Goal: Task Accomplishment & Management: Manage account settings

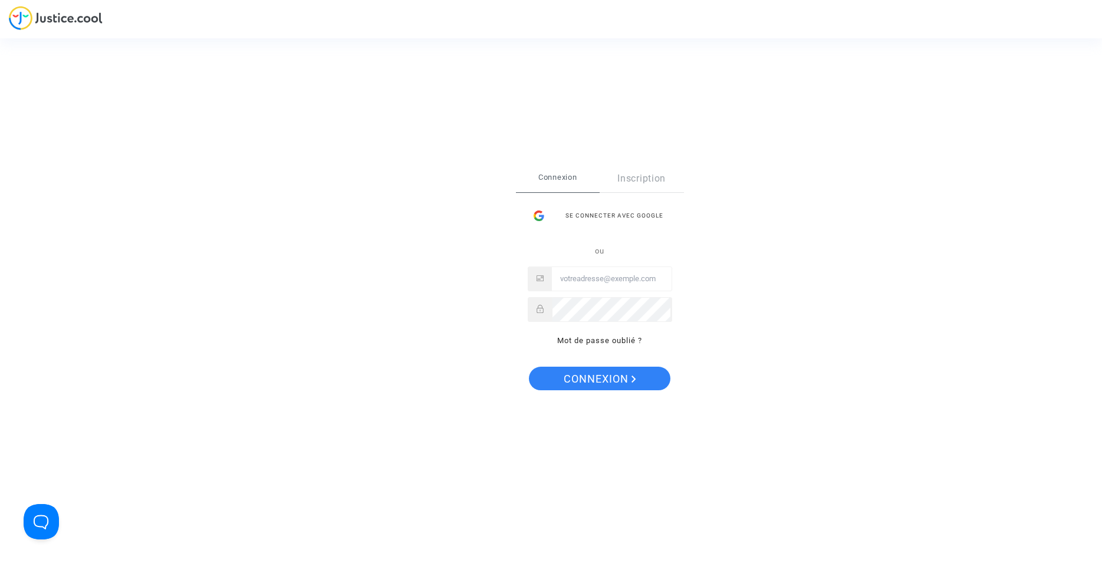
click at [573, 279] on input "Email" at bounding box center [612, 279] width 120 height 24
type input "[PERSON_NAME][EMAIL_ADDRESS][DOMAIN_NAME]"
click at [591, 377] on span "Connexion" at bounding box center [600, 379] width 73 height 25
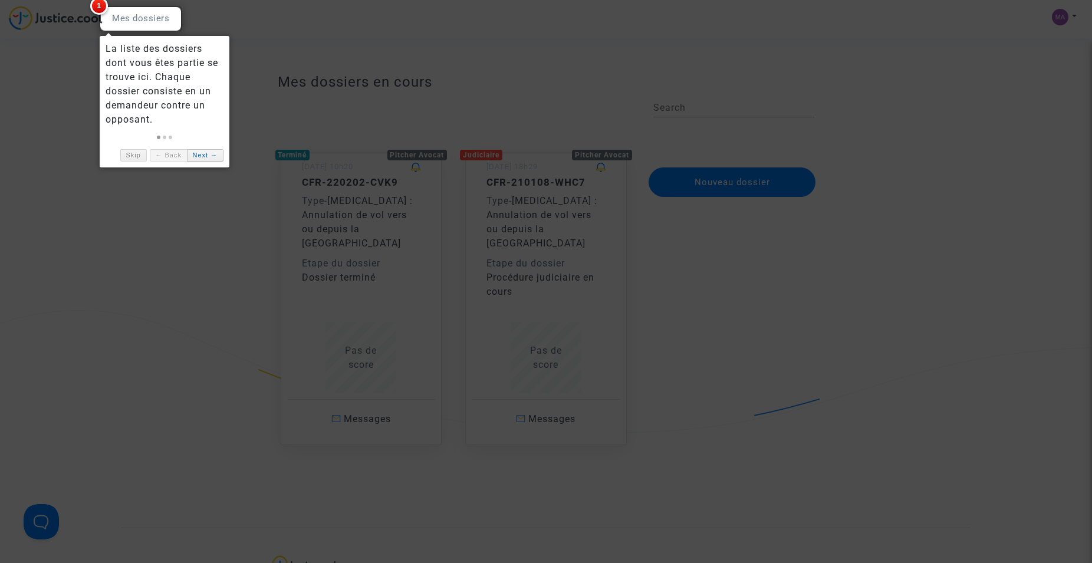
click at [203, 152] on link "Next →" at bounding box center [205, 155] width 37 height 12
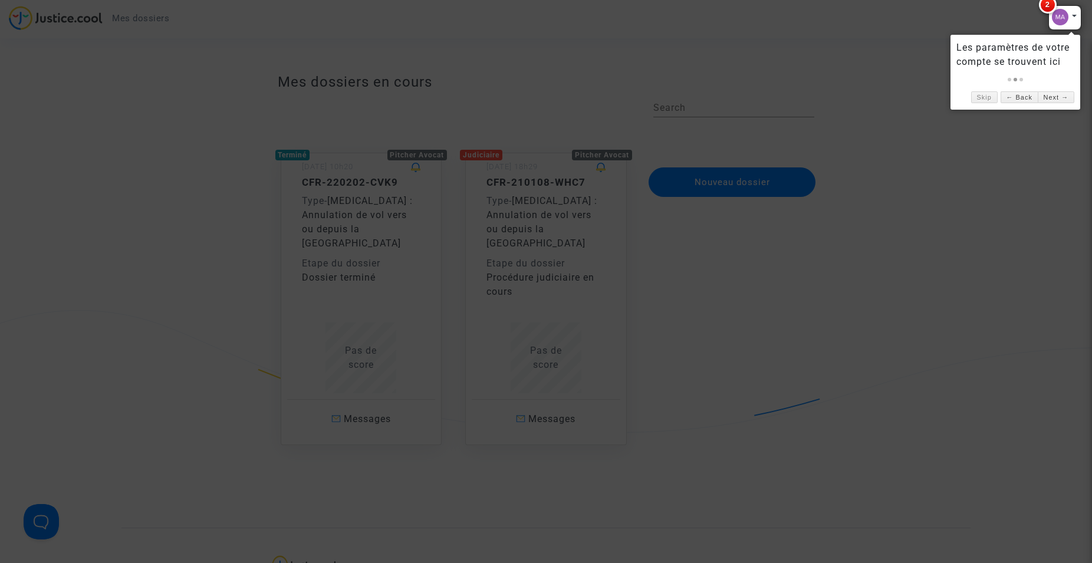
click at [1061, 15] on div at bounding box center [1064, 17] width 33 height 25
click at [1053, 96] on link "Next →" at bounding box center [1055, 97] width 37 height 12
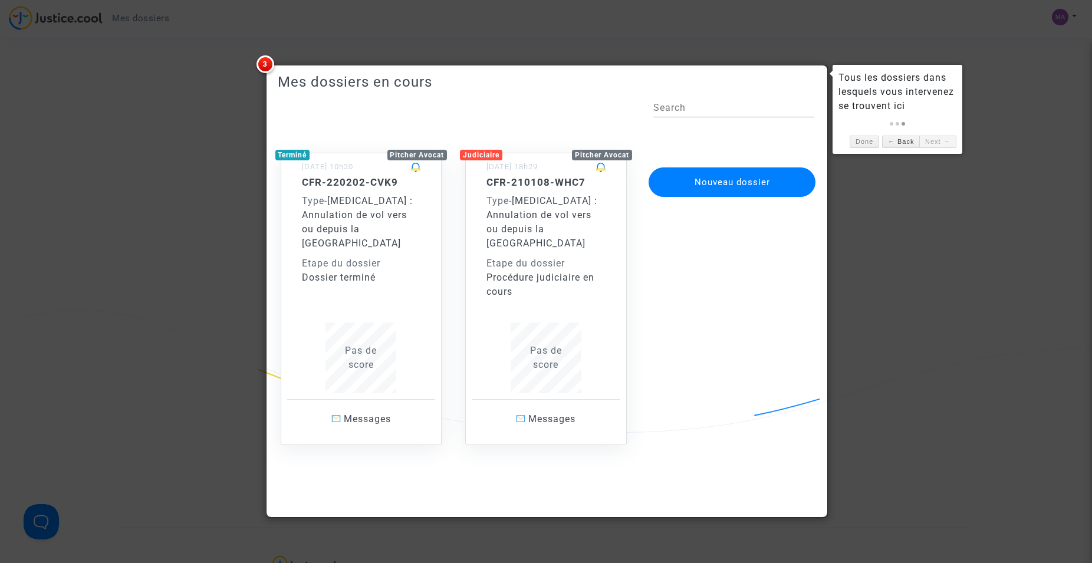
click at [533, 256] on div "Etape du dossier" at bounding box center [545, 263] width 119 height 14
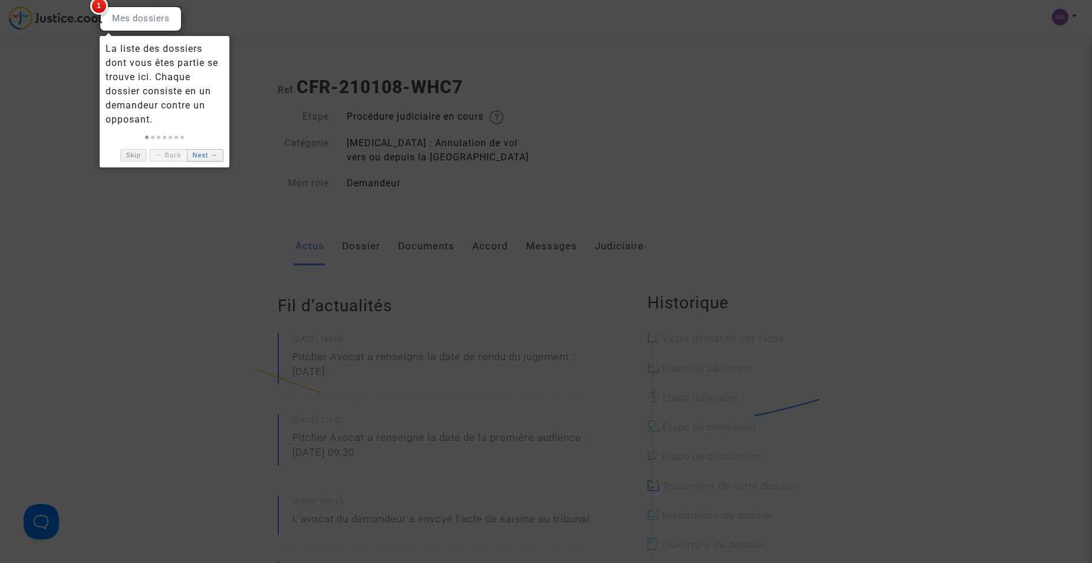
click at [200, 154] on link "Next →" at bounding box center [205, 155] width 37 height 12
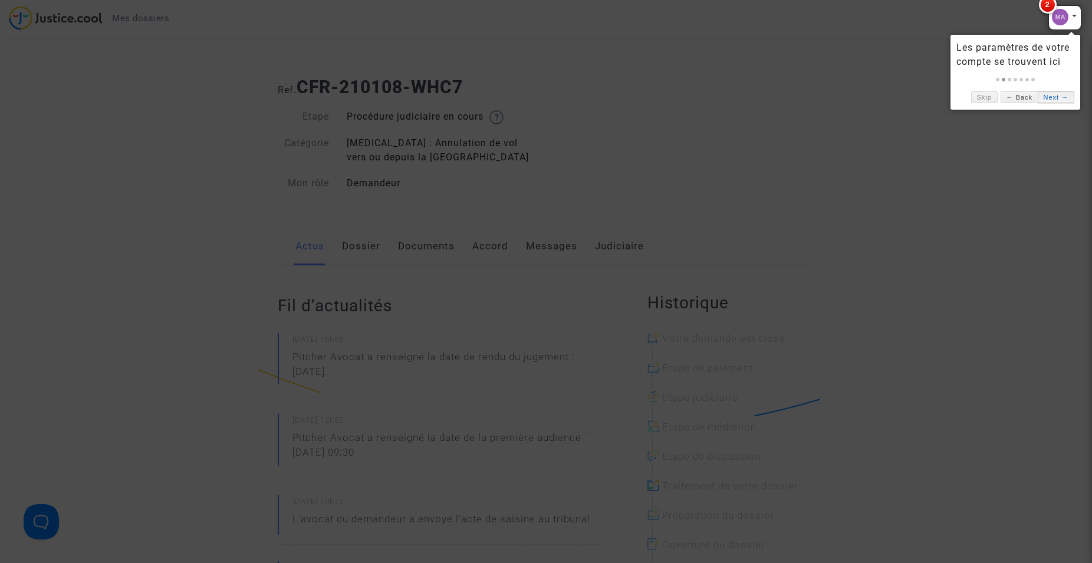
click at [1050, 95] on link "Next →" at bounding box center [1055, 97] width 37 height 12
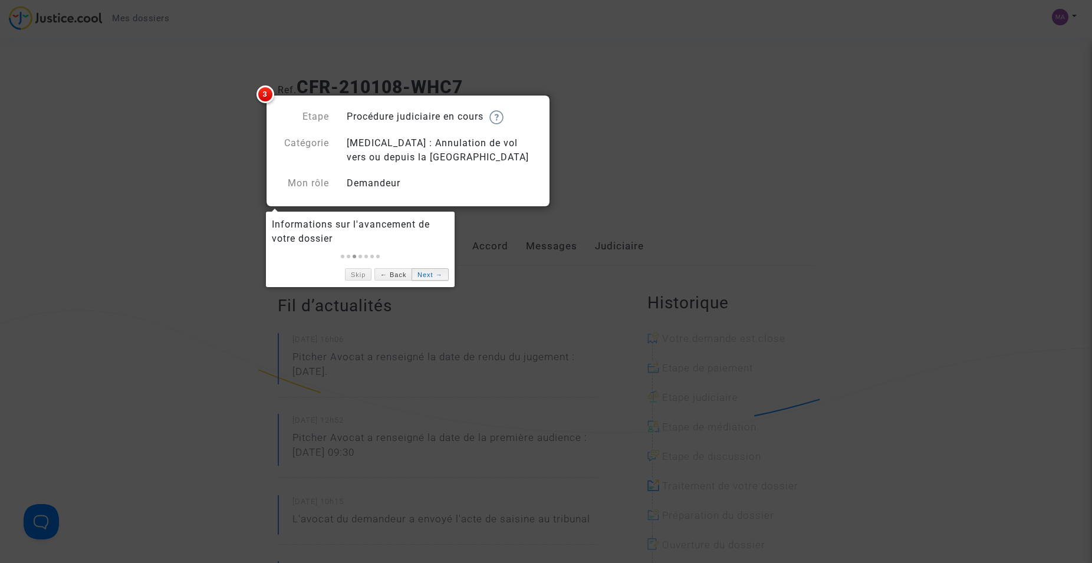
click at [420, 273] on link "Next →" at bounding box center [429, 274] width 37 height 12
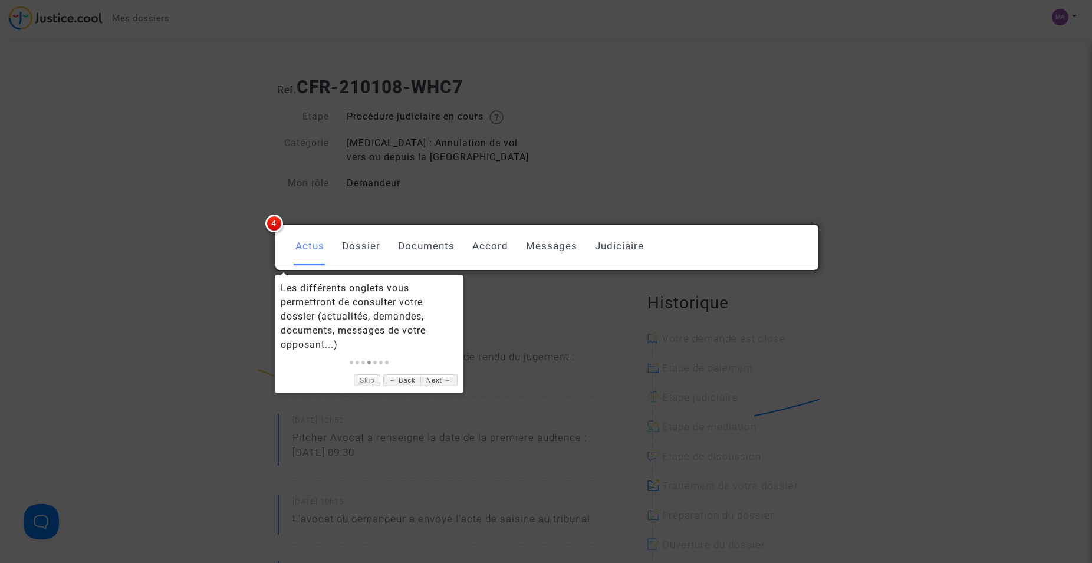
click at [543, 245] on link "Messages" at bounding box center [551, 246] width 51 height 39
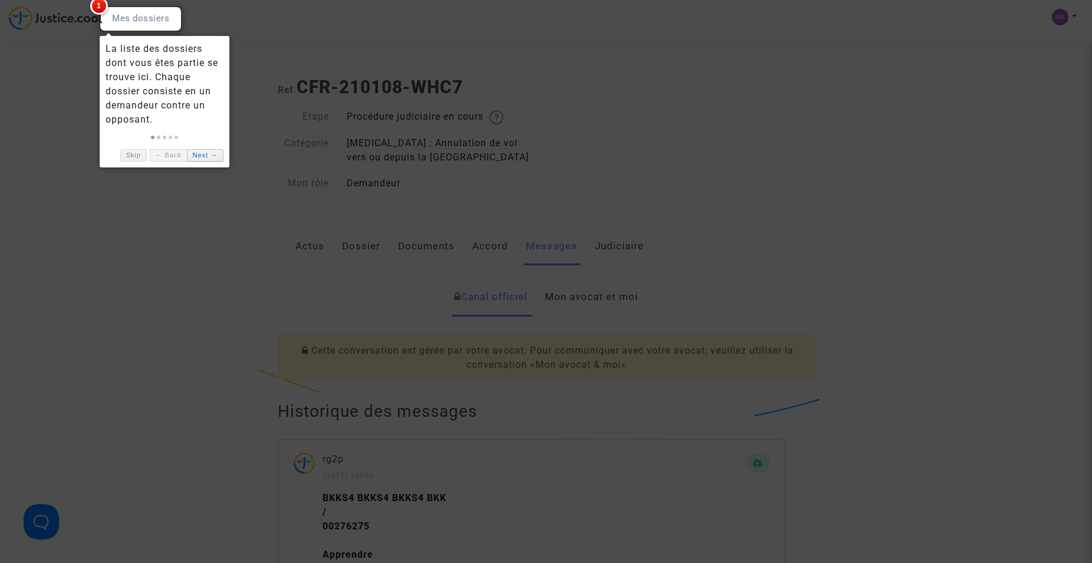
click at [207, 155] on link "Next →" at bounding box center [205, 155] width 37 height 12
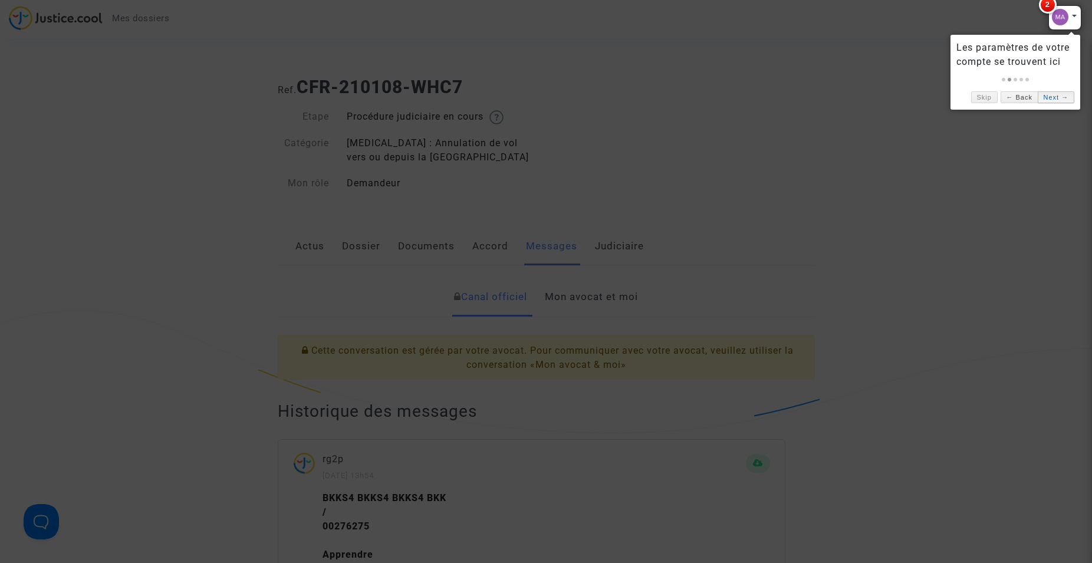
click at [1052, 93] on link "Next →" at bounding box center [1055, 97] width 37 height 12
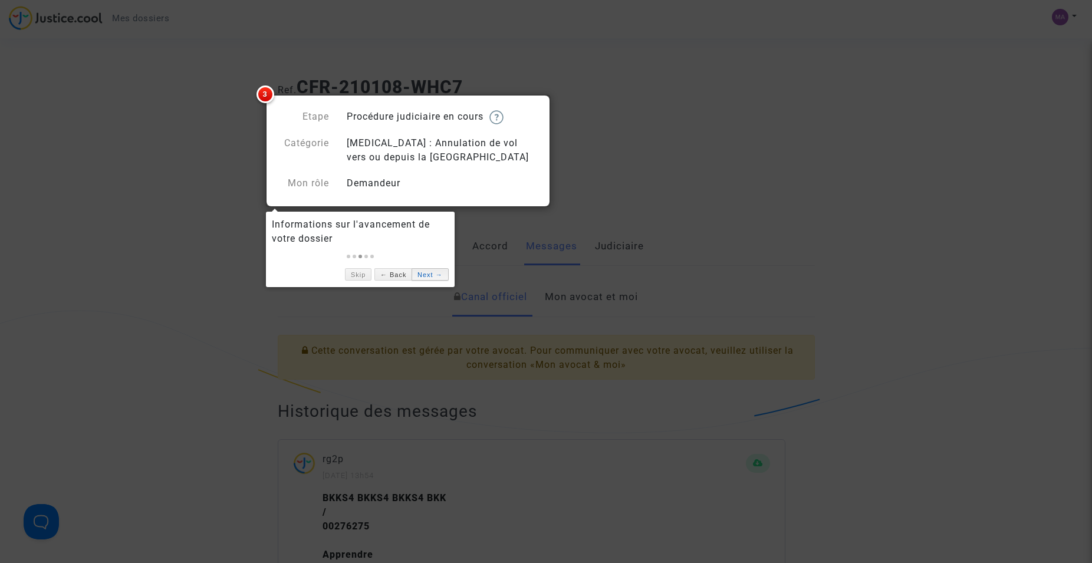
click at [428, 273] on link "Next →" at bounding box center [429, 274] width 37 height 12
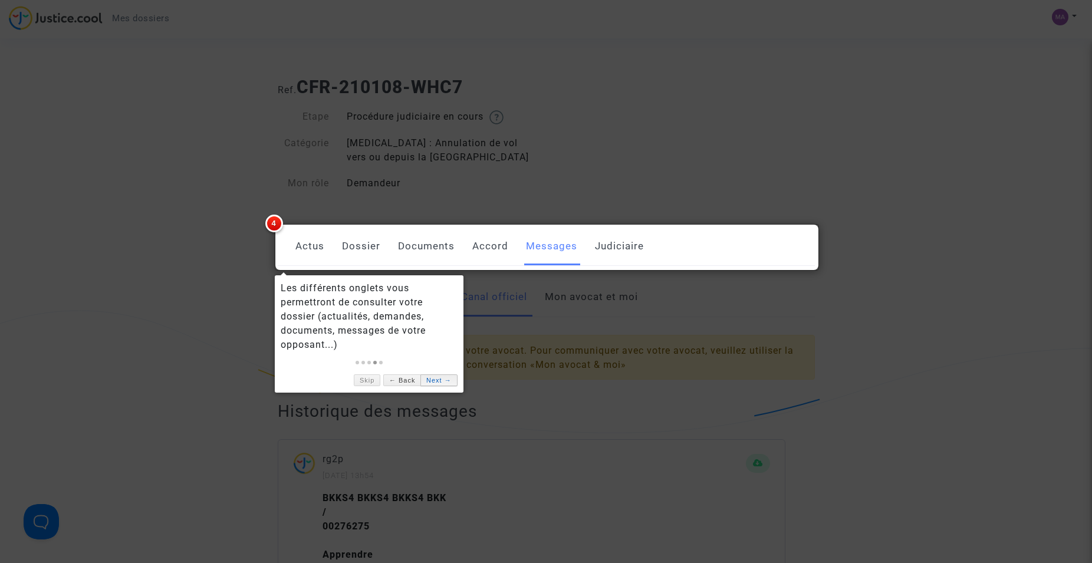
click at [436, 378] on link "Next →" at bounding box center [438, 380] width 37 height 12
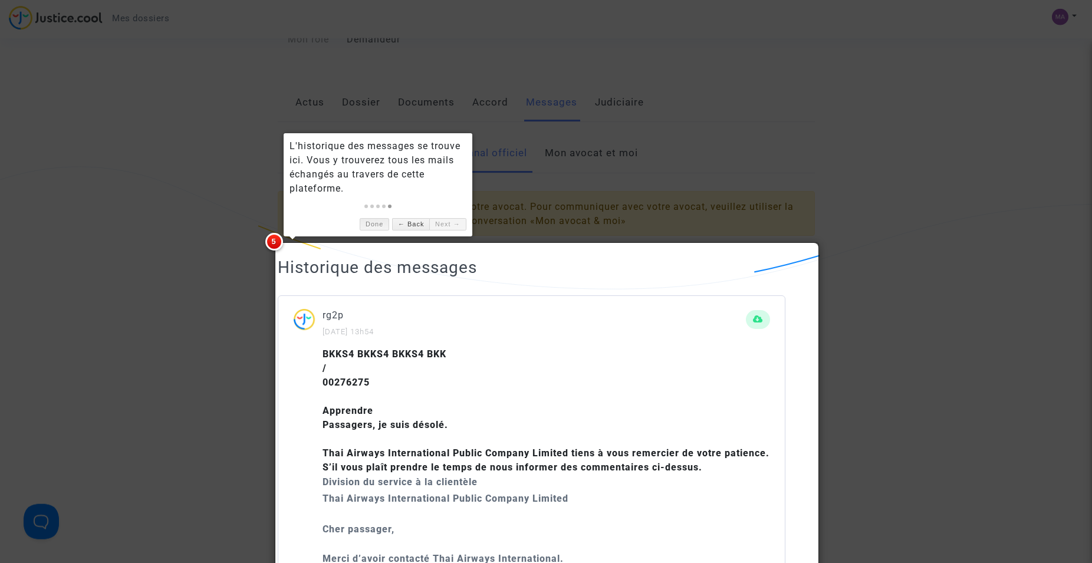
scroll to position [108, 0]
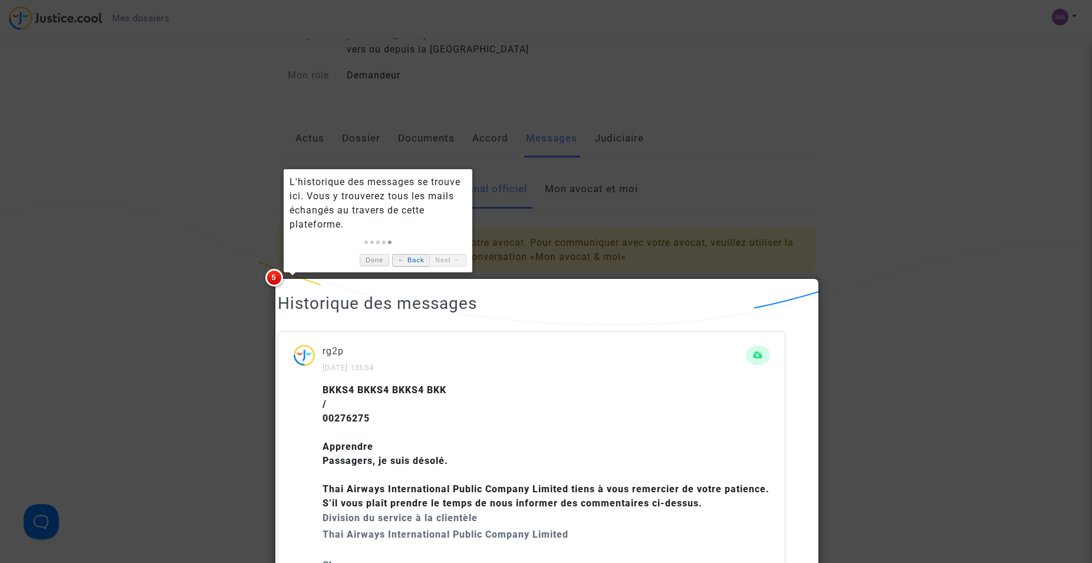
click at [405, 259] on link "← Back" at bounding box center [410, 260] width 37 height 12
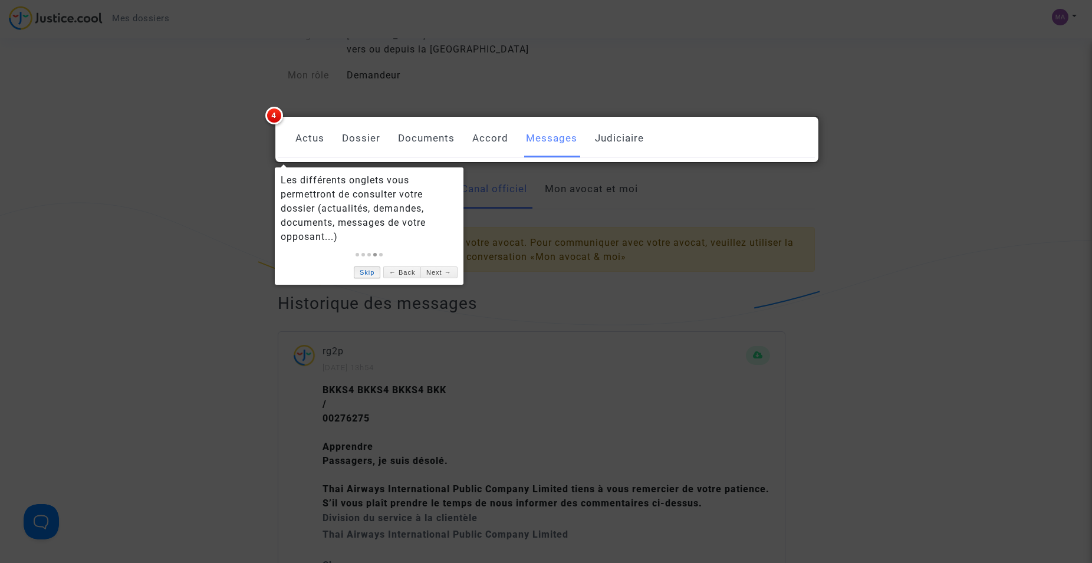
click at [367, 271] on link "Skip" at bounding box center [367, 272] width 27 height 12
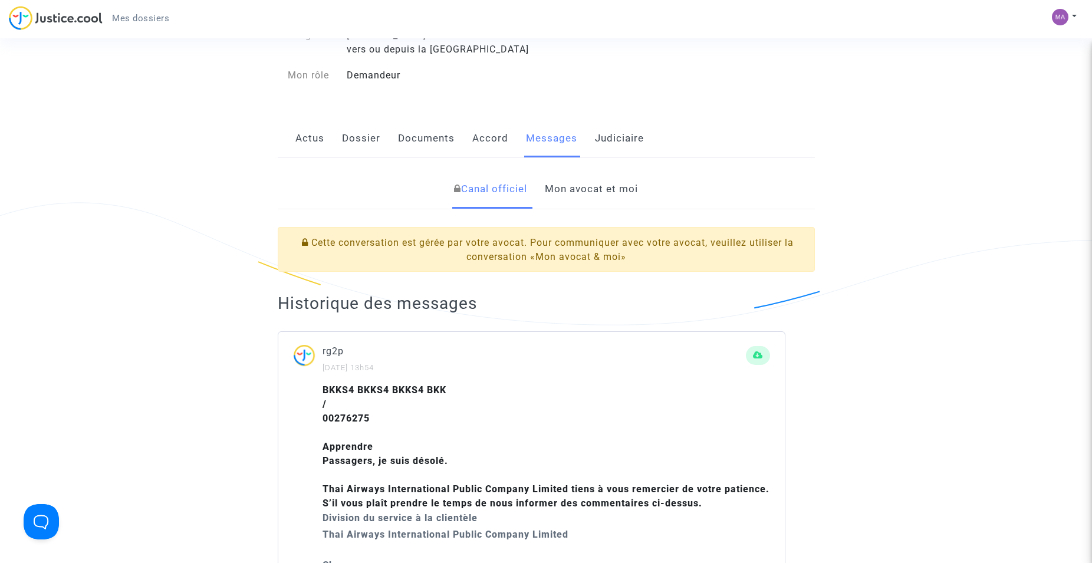
click at [487, 137] on link "Accord" at bounding box center [490, 138] width 36 height 39
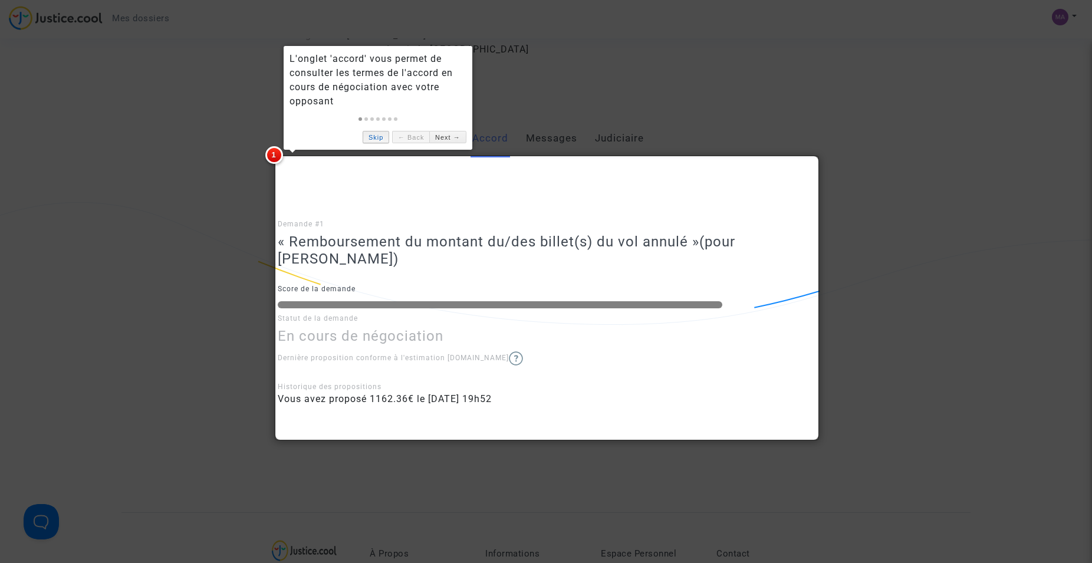
click at [374, 136] on link "Skip" at bounding box center [376, 137] width 27 height 12
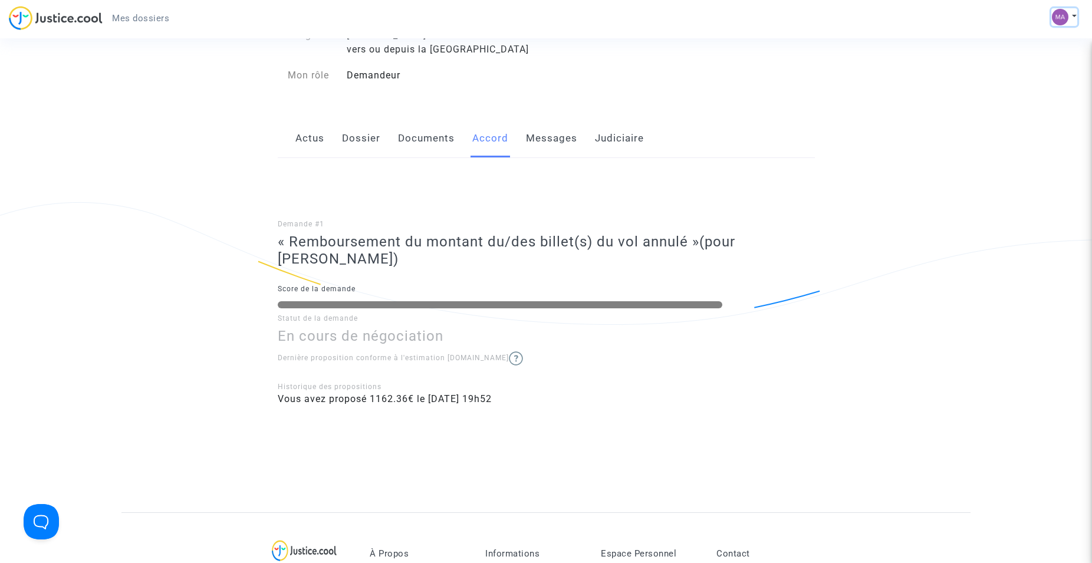
click at [1058, 17] on img at bounding box center [1060, 17] width 17 height 17
click at [1020, 41] on link "Mon profil" at bounding box center [1029, 41] width 93 height 19
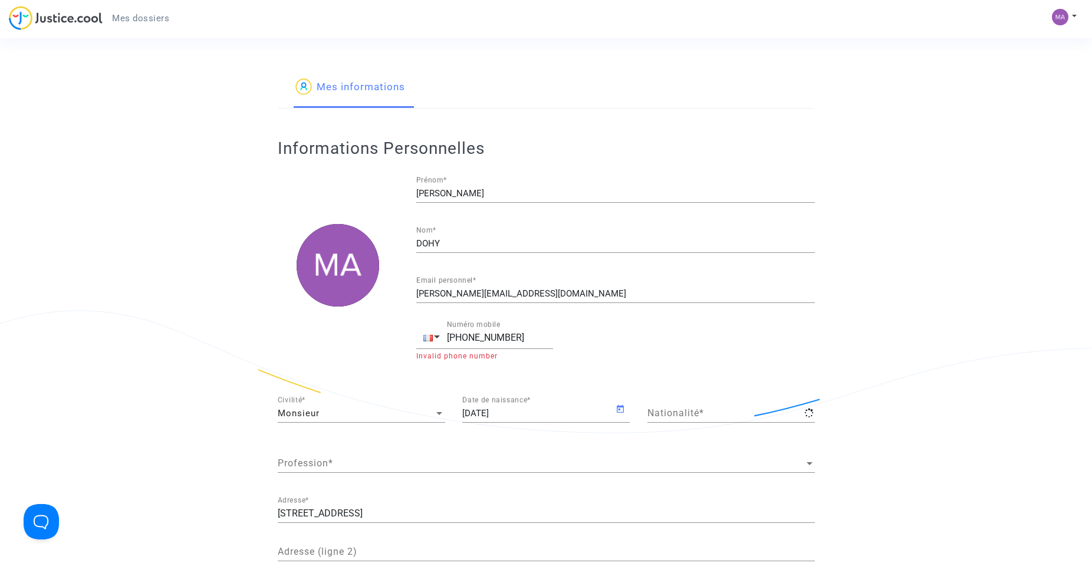
type input "française"
click at [502, 293] on input "[PERSON_NAME][EMAIL_ADDRESS][PERSON_NAME][DOMAIN_NAME]" at bounding box center [615, 294] width 398 height 10
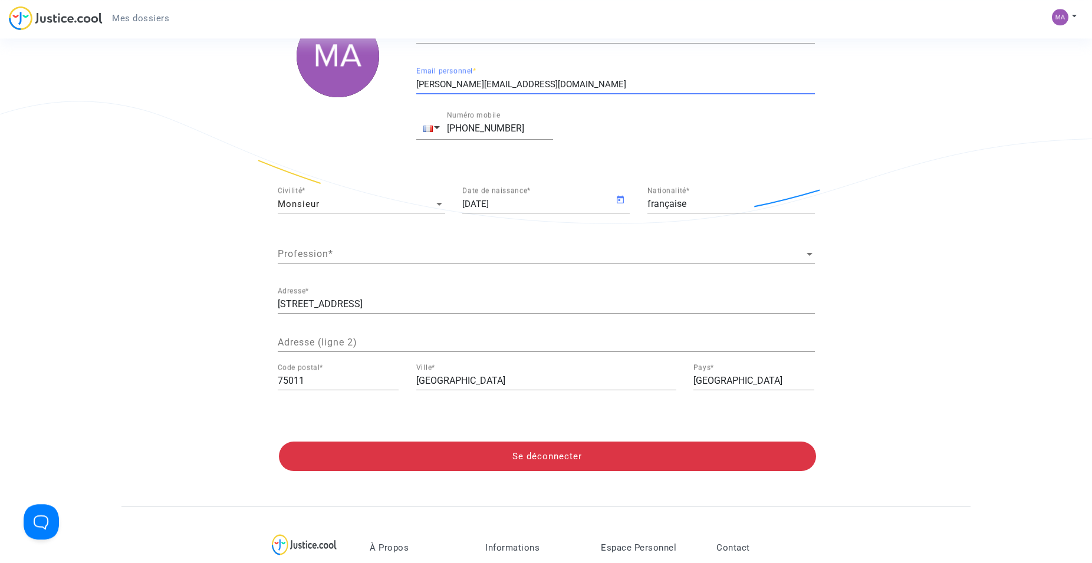
scroll to position [241, 0]
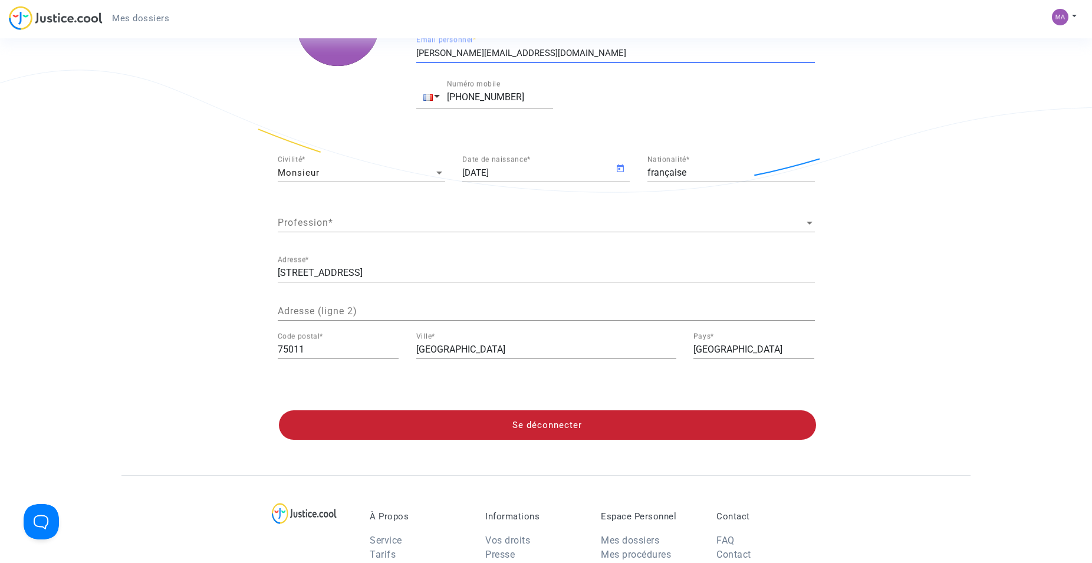
type input "[PERSON_NAME][EMAIL_ADDRESS][PERSON_NAME][DOMAIN_NAME]"
click at [534, 426] on button "Se déconnecter" at bounding box center [547, 424] width 537 height 29
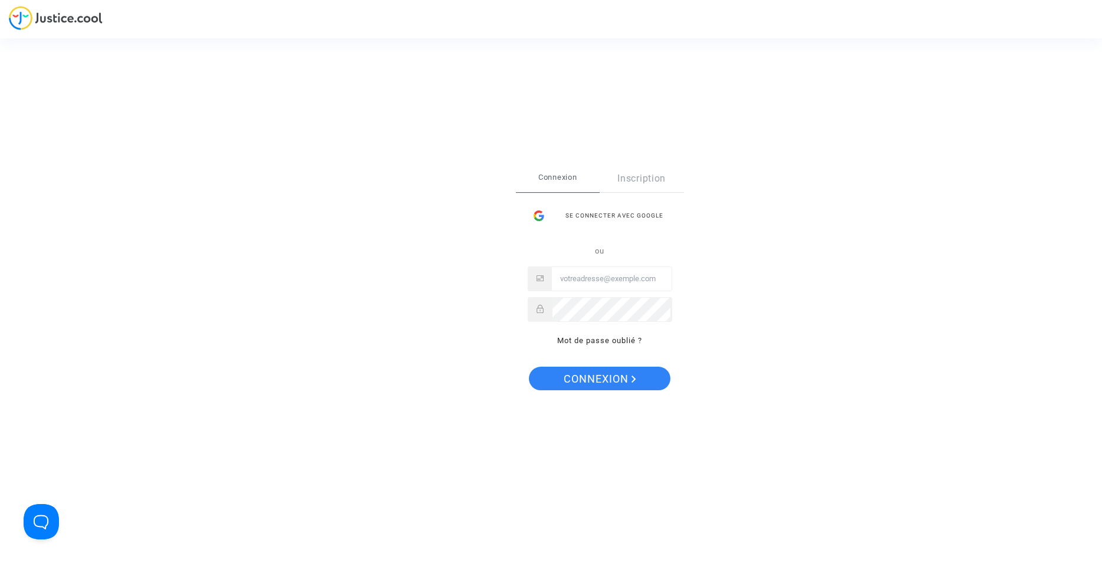
click at [572, 282] on input "Email" at bounding box center [612, 279] width 120 height 24
click at [597, 379] on span "Connexion" at bounding box center [600, 379] width 73 height 25
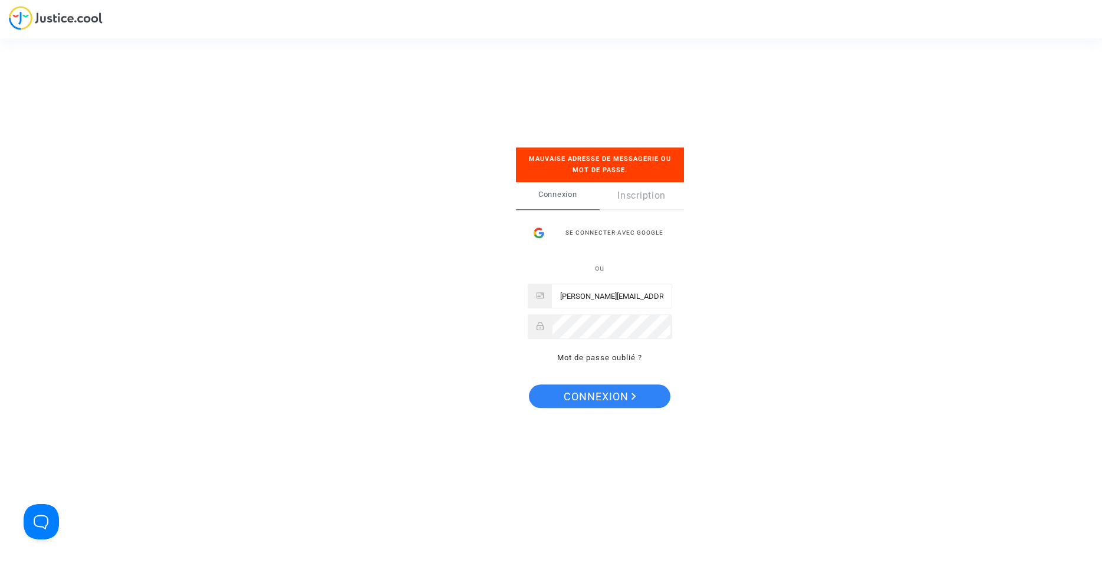
click at [650, 295] on input "[PERSON_NAME][EMAIL_ADDRESS][PERSON_NAME][DOMAIN_NAME]" at bounding box center [612, 297] width 120 height 24
type input "[PERSON_NAME][EMAIL_ADDRESS][PERSON_NAME][DOMAIN_NAME]"
click at [591, 391] on span "Connexion" at bounding box center [600, 396] width 73 height 25
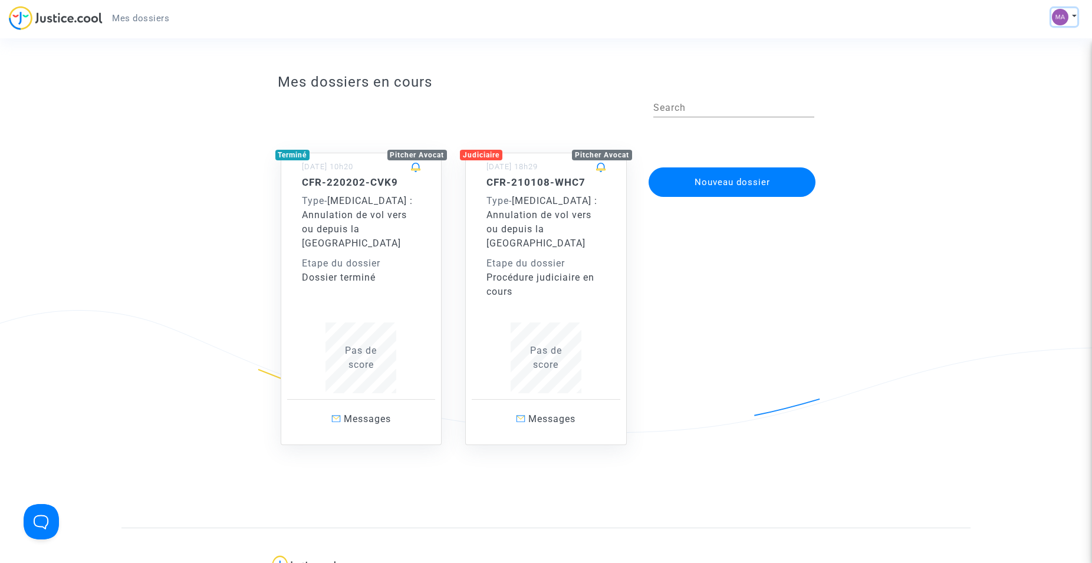
click at [1058, 16] on img at bounding box center [1060, 17] width 17 height 17
click at [1014, 39] on link "Mon profil" at bounding box center [1029, 41] width 93 height 19
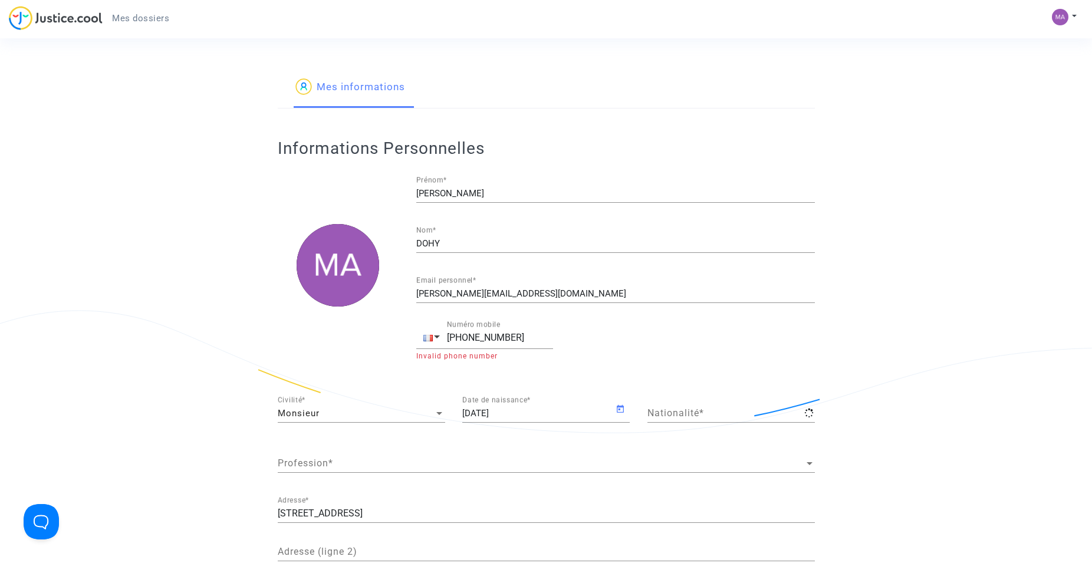
type input "française"
click at [1060, 14] on img at bounding box center [1060, 17] width 17 height 17
click at [1020, 56] on link "Paramètres" at bounding box center [1029, 60] width 93 height 19
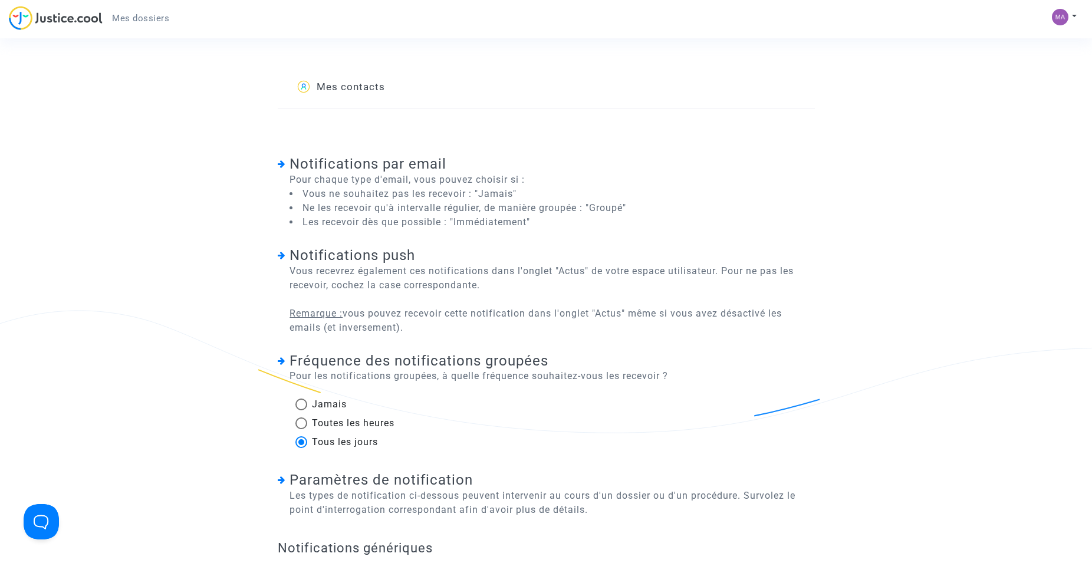
click at [350, 85] on link "Mes contacts" at bounding box center [340, 88] width 90 height 40
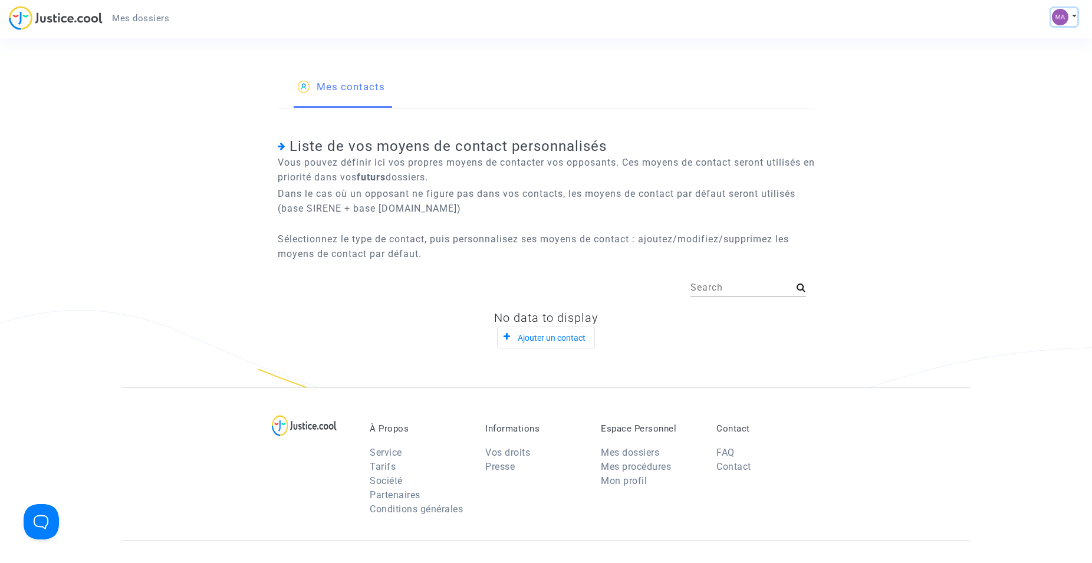
click at [1058, 15] on img at bounding box center [1060, 17] width 17 height 17
click at [1016, 38] on link "Mon profil" at bounding box center [1029, 41] width 93 height 19
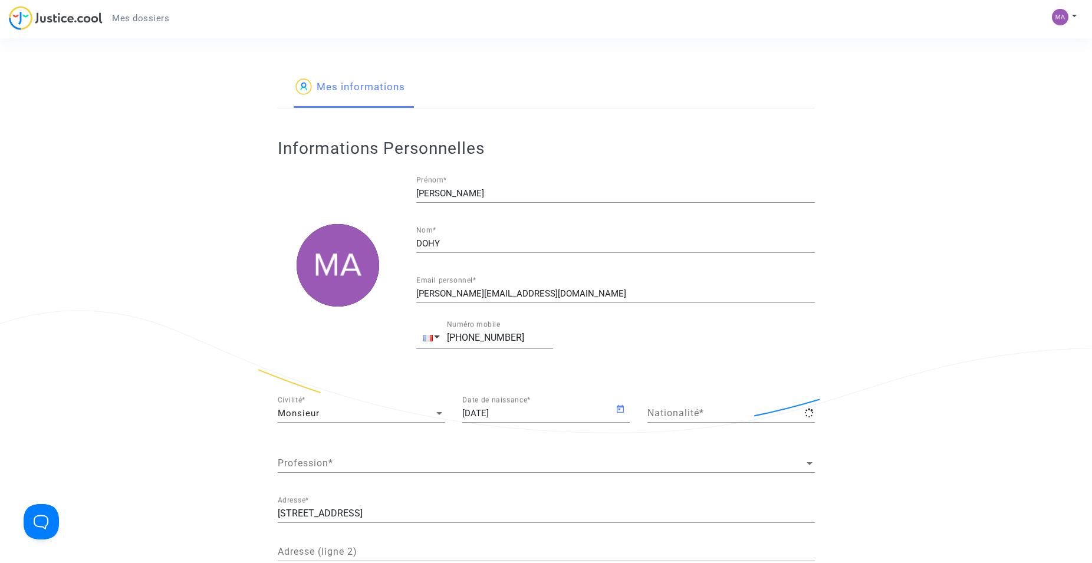
type input "française"
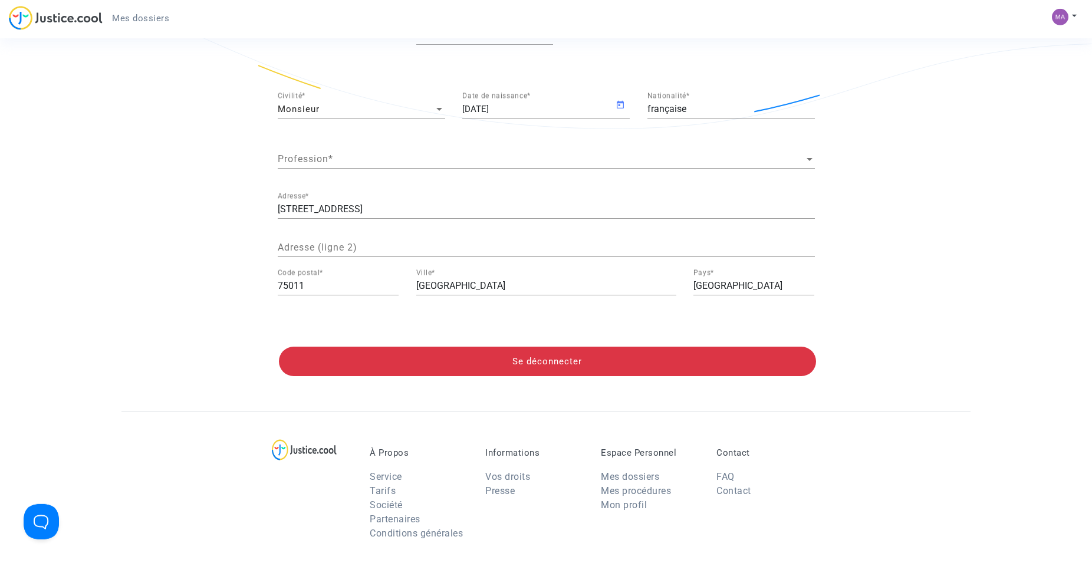
scroll to position [361, 0]
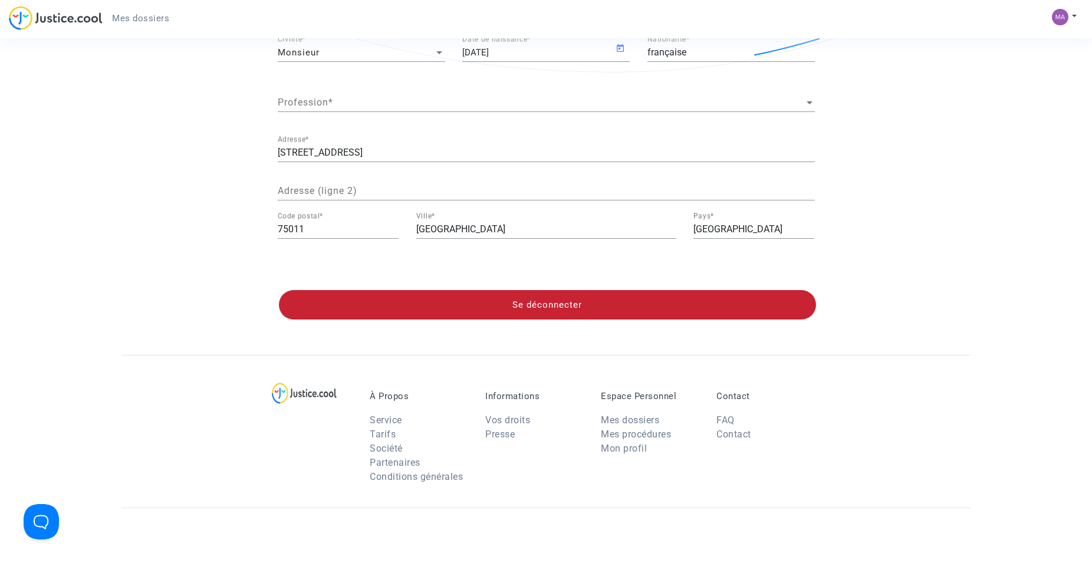
click at [549, 302] on button "Se déconnecter" at bounding box center [547, 304] width 537 height 29
